Goal: Navigation & Orientation: Find specific page/section

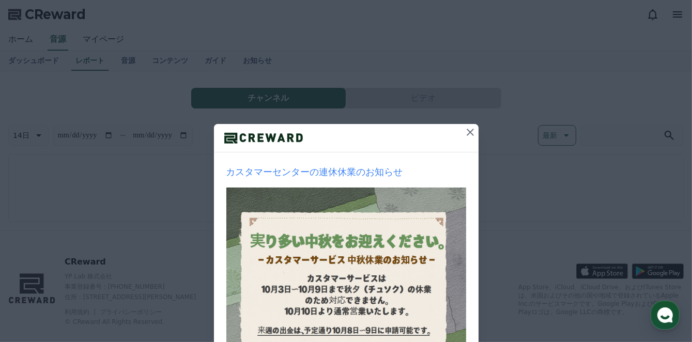
click at [464, 133] on icon at bounding box center [470, 132] width 12 height 12
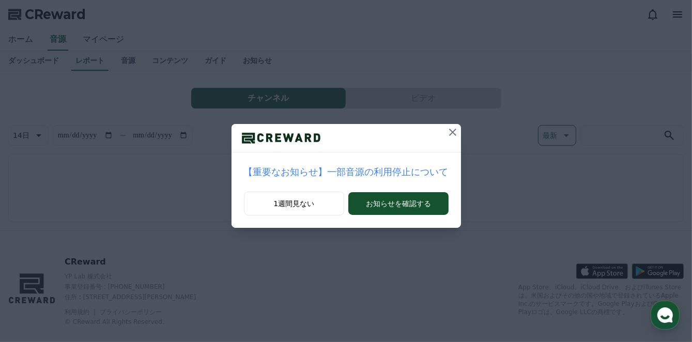
click at [449, 131] on icon at bounding box center [452, 132] width 7 height 7
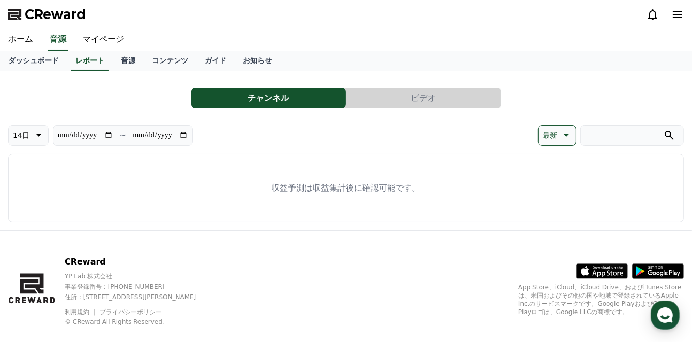
click at [377, 94] on button "ビデオ" at bounding box center [423, 98] width 154 height 21
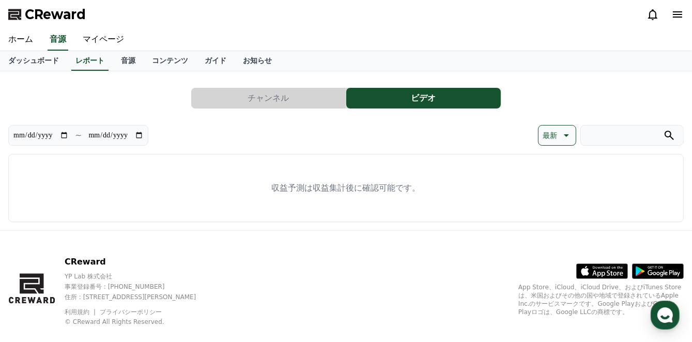
click at [308, 101] on button "チャンネル" at bounding box center [268, 98] width 154 height 21
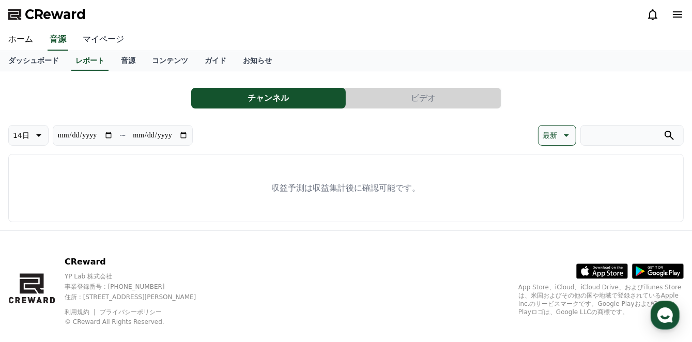
click at [89, 38] on link "マイページ" at bounding box center [103, 40] width 58 height 22
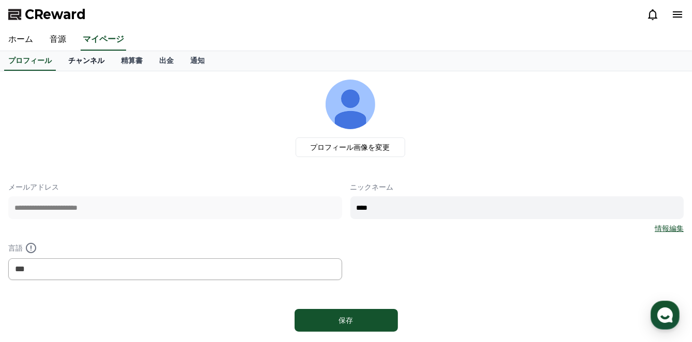
click at [79, 60] on link "チャンネル" at bounding box center [86, 61] width 53 height 20
